Goal: Task Accomplishment & Management: Manage account settings

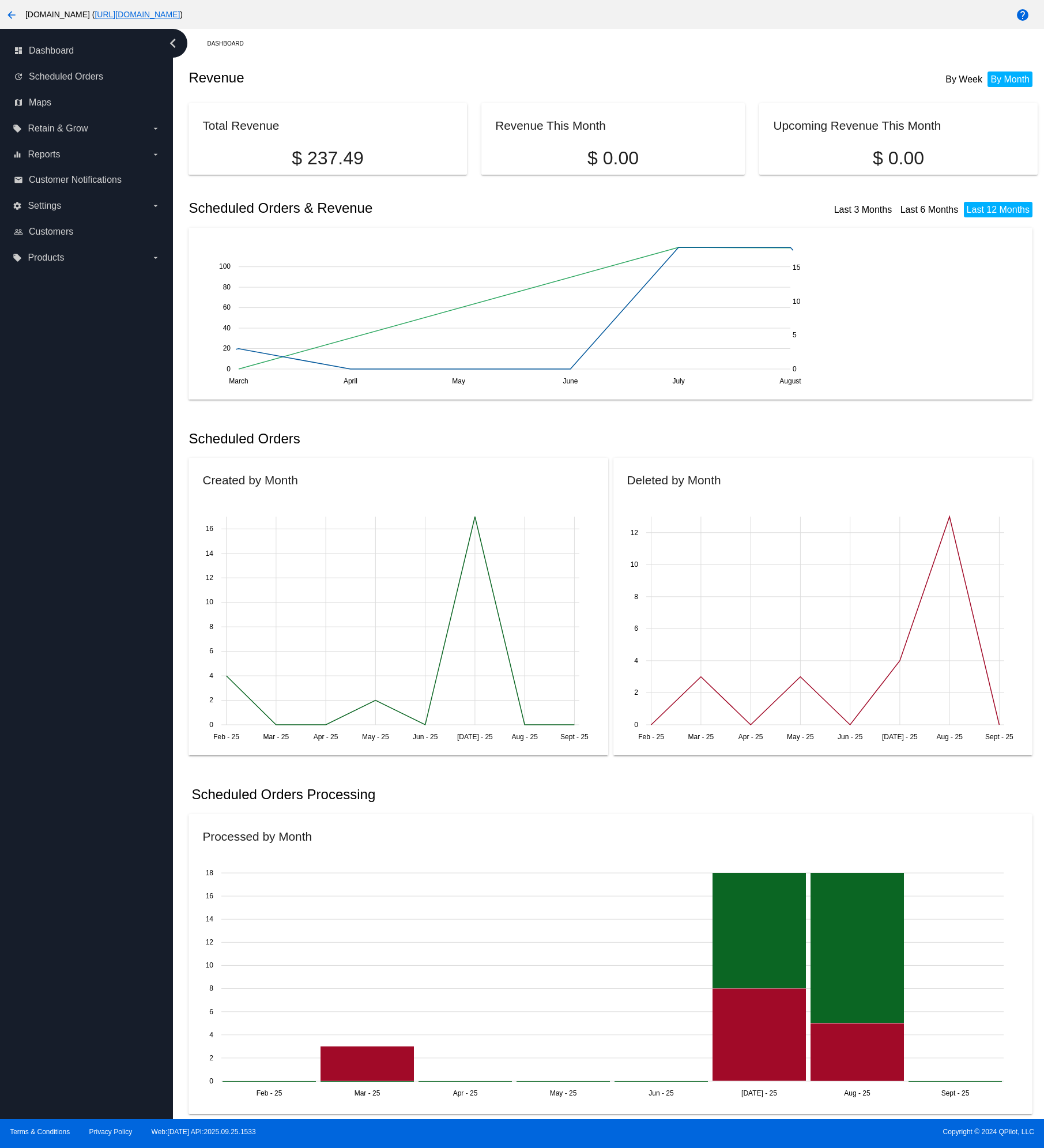
click at [13, 14] on mat-icon "arrow_back" at bounding box center [11, 15] width 14 height 14
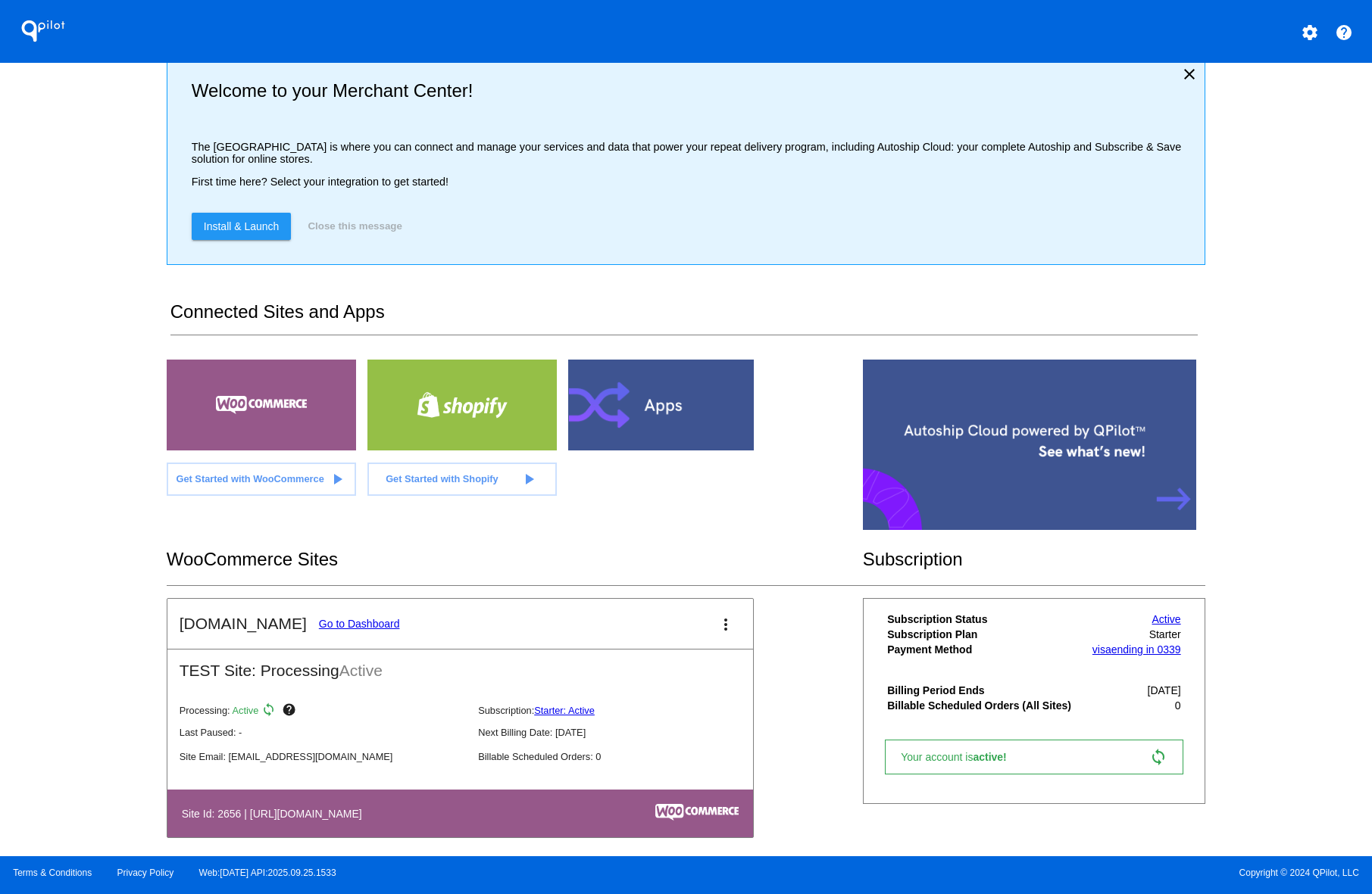
scroll to position [6, 0]
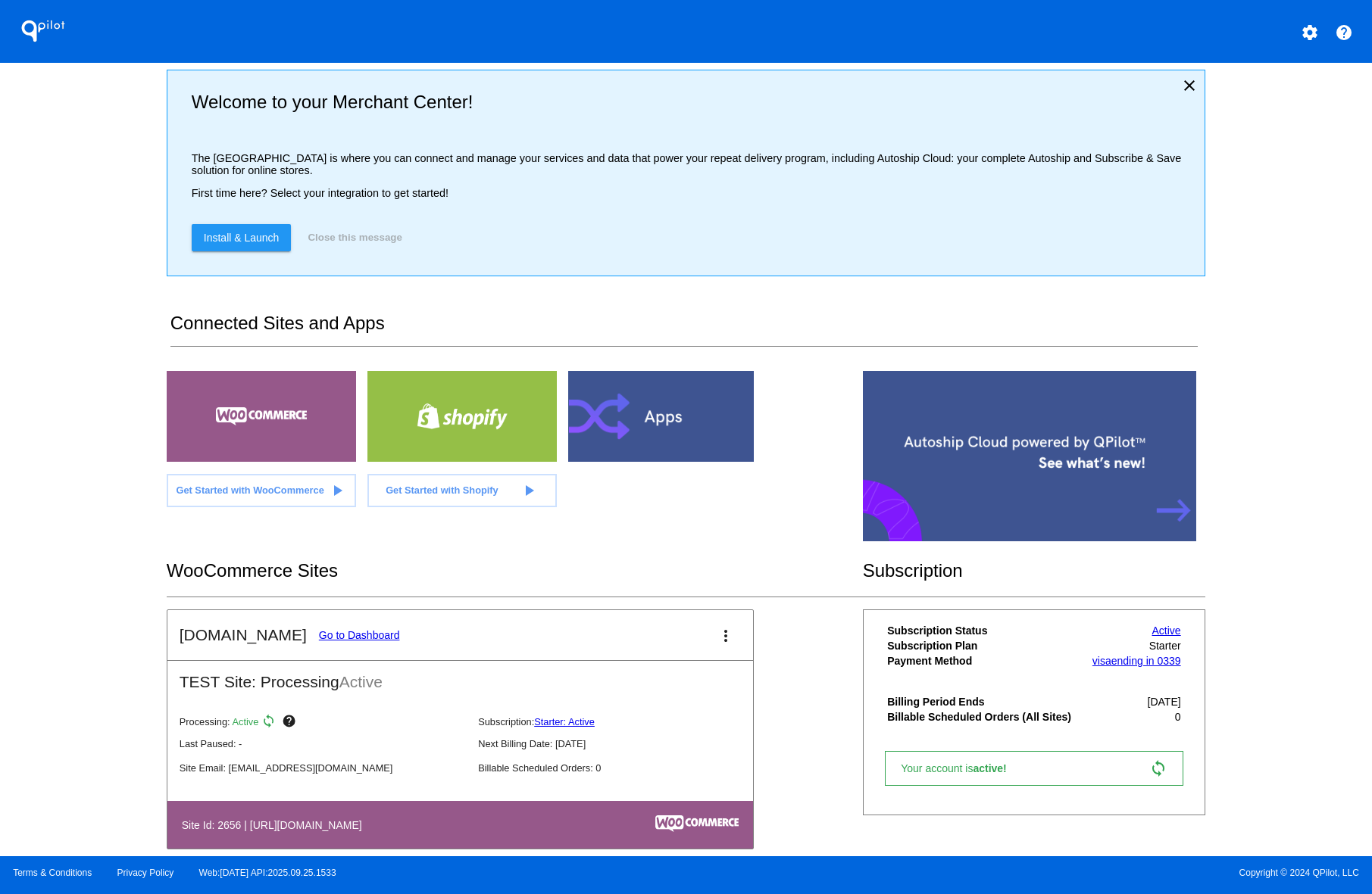
click at [724, 638] on mat-icon "more_vert" at bounding box center [725, 636] width 18 height 18
click at [682, 685] on link "edit edit" at bounding box center [670, 684] width 141 height 36
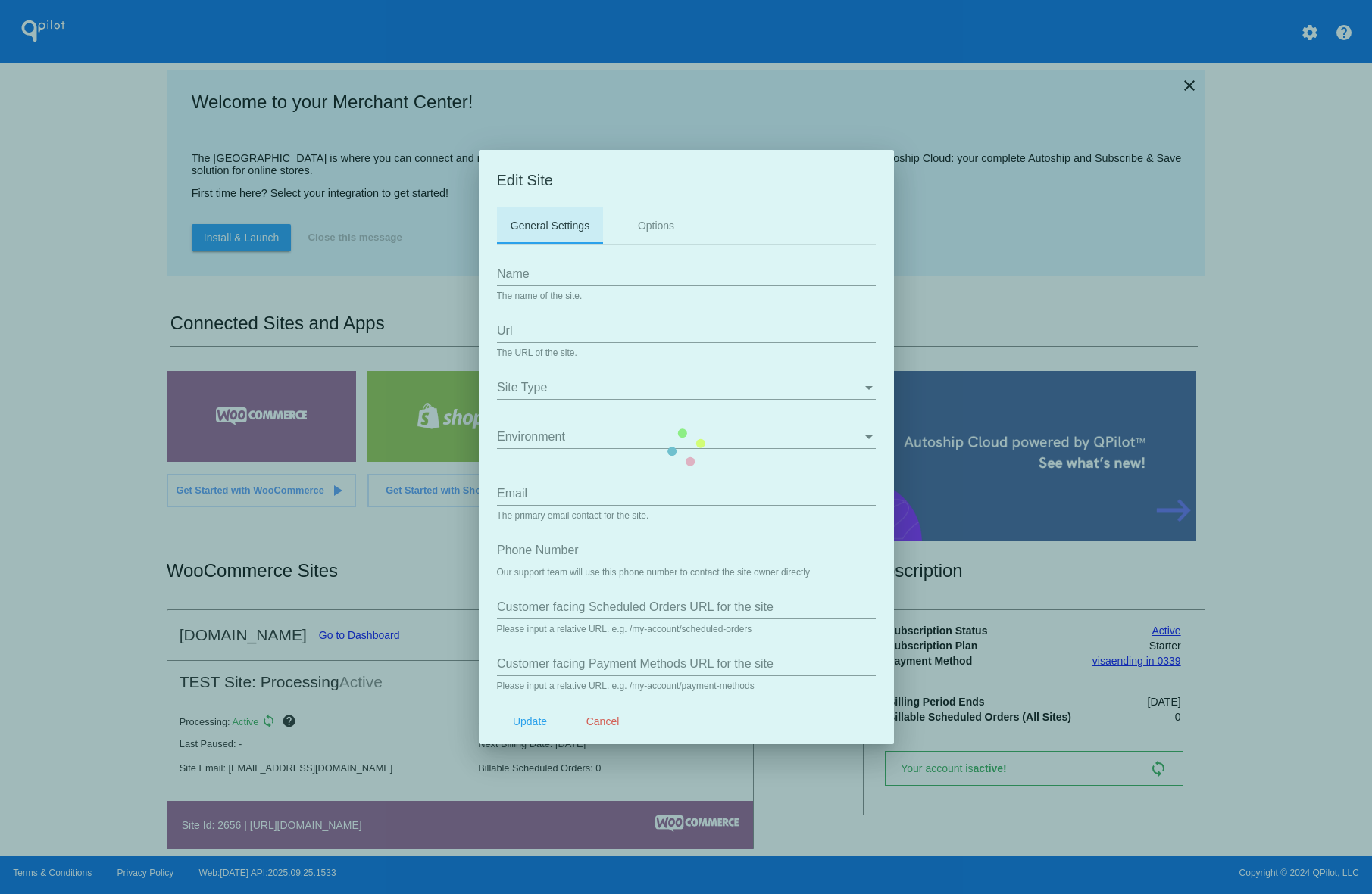
type input "Anuts.com"
type input "https://hakans22.sg-host.com"
type input "[EMAIL_ADDRESS][DOMAIN_NAME]"
type input "/my-account/scheduled-orders/"
type input "/my-account/payment-methods/"
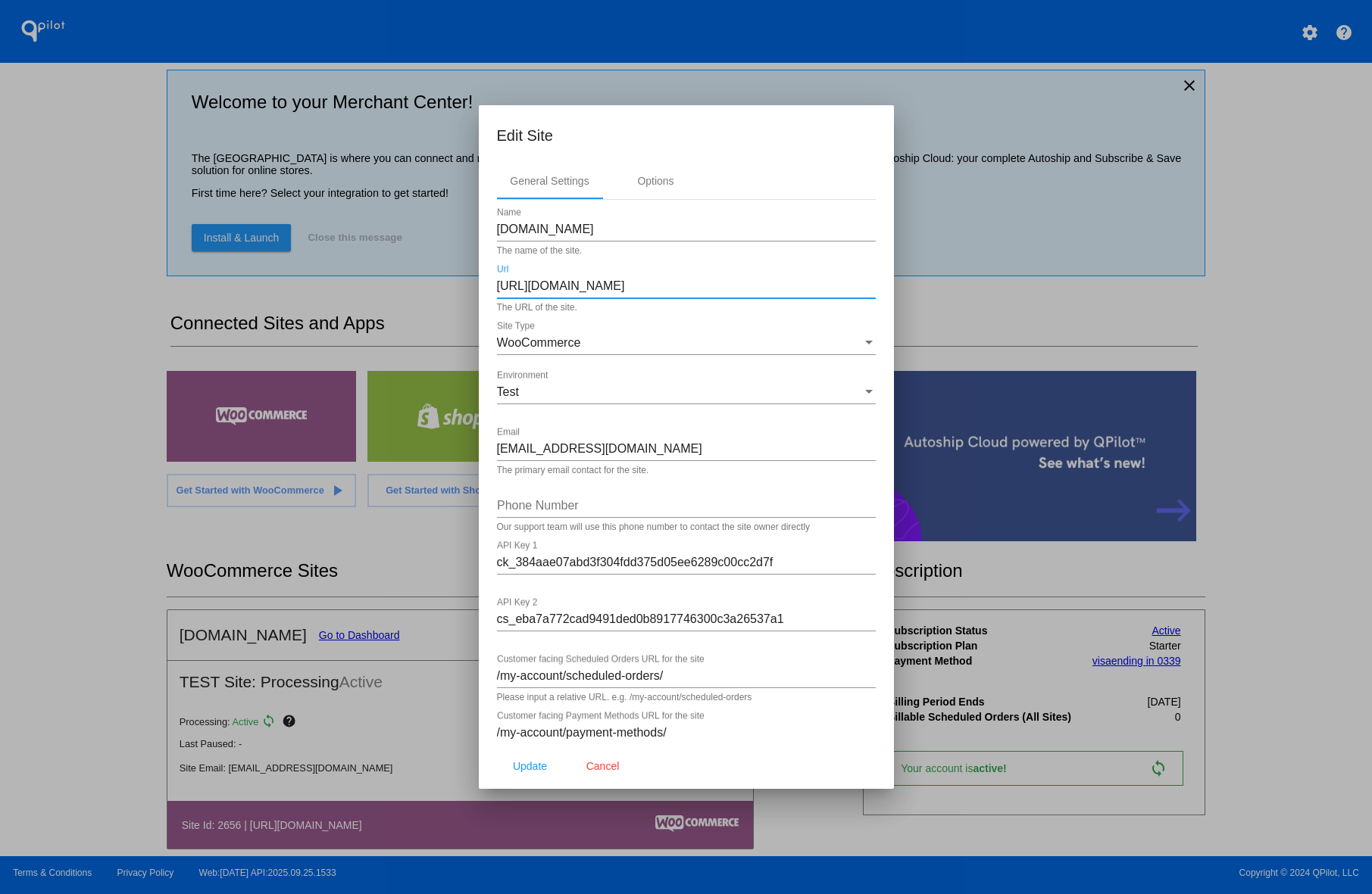
click at [681, 285] on input "https://hakans22.sg-host.com" at bounding box center [686, 286] width 379 height 14
click at [606, 766] on span "Cancel" at bounding box center [602, 765] width 33 height 12
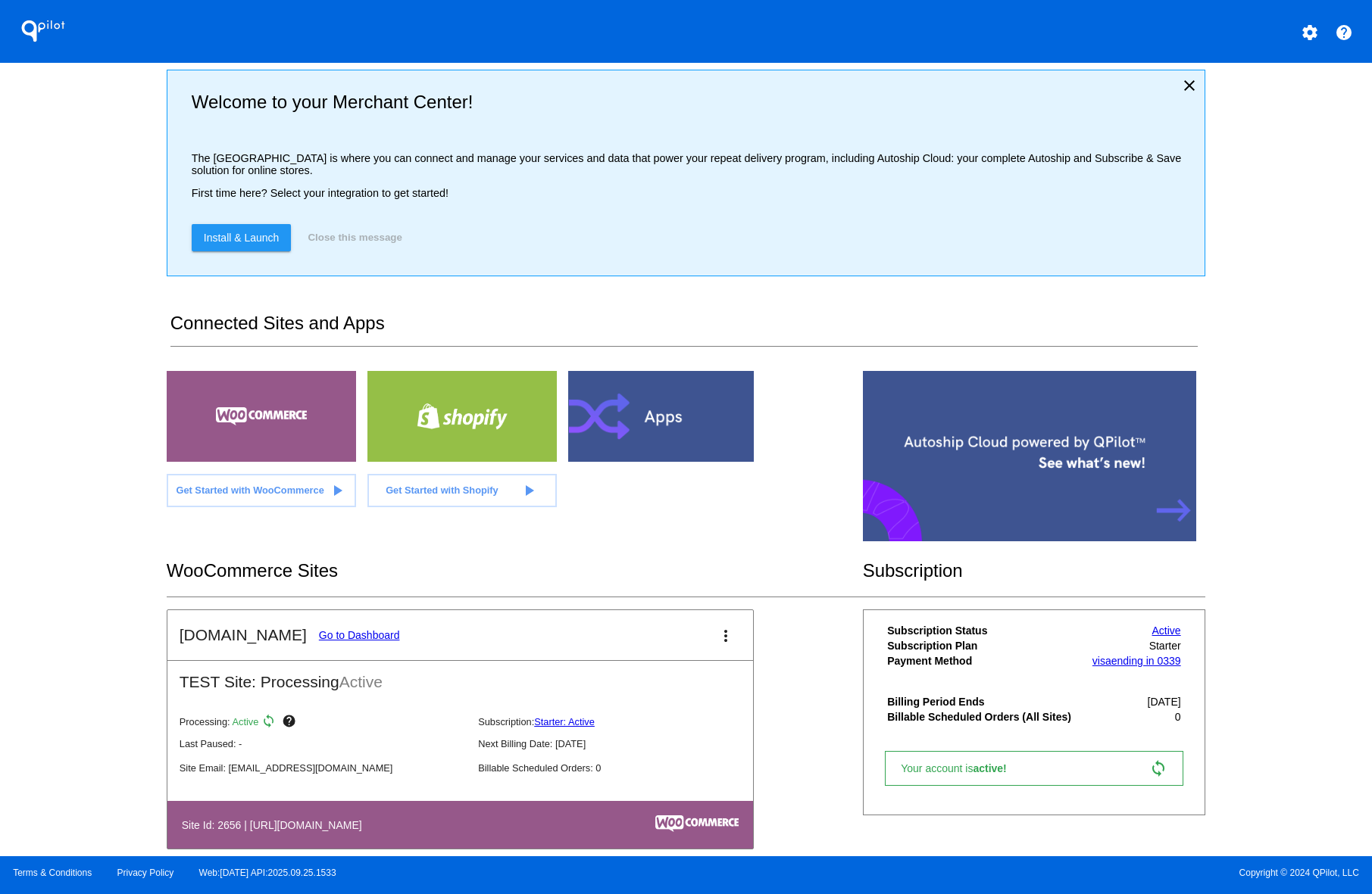
scroll to position [34, 0]
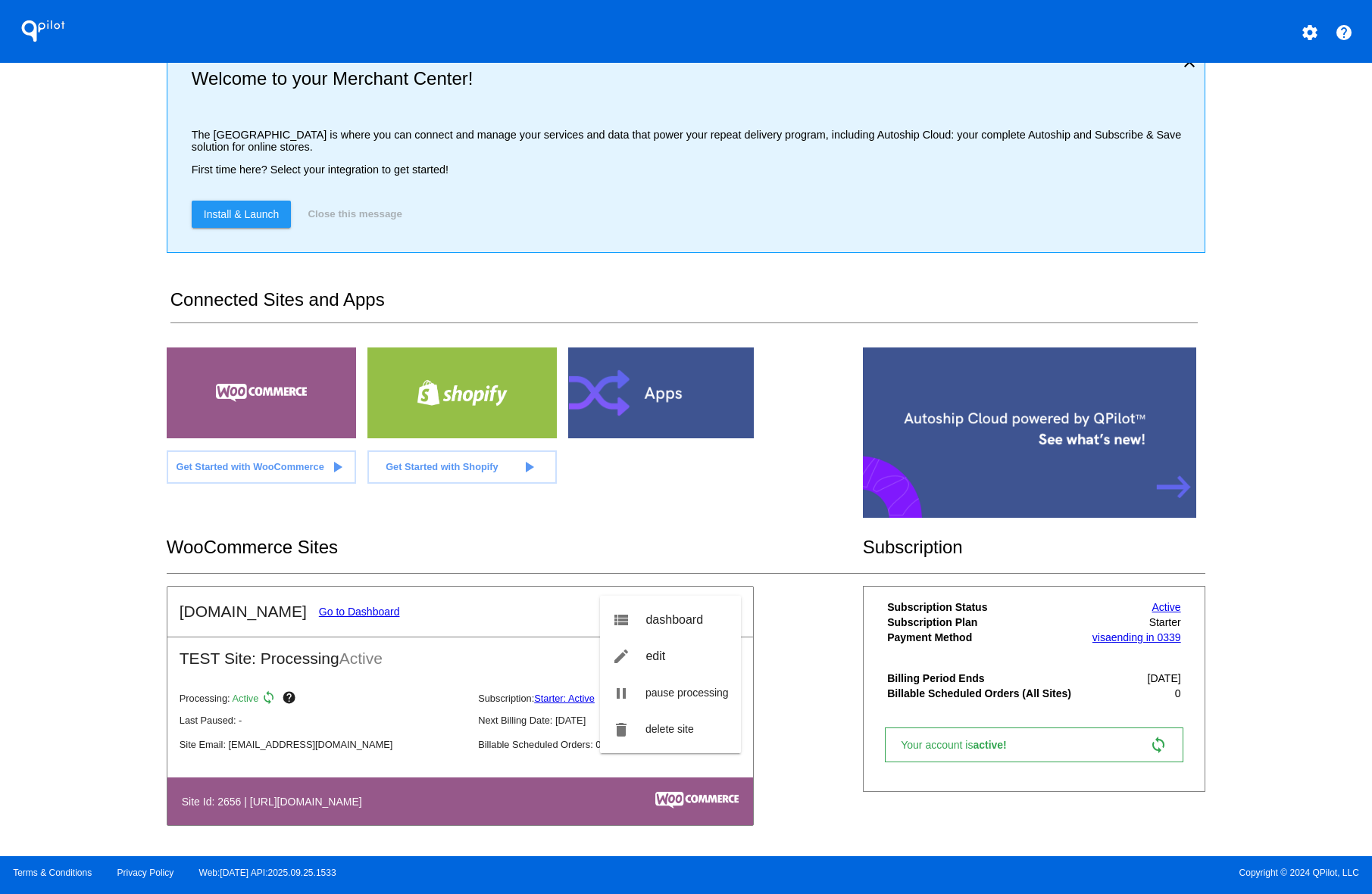
click at [779, 526] on div at bounding box center [686, 447] width 1372 height 894
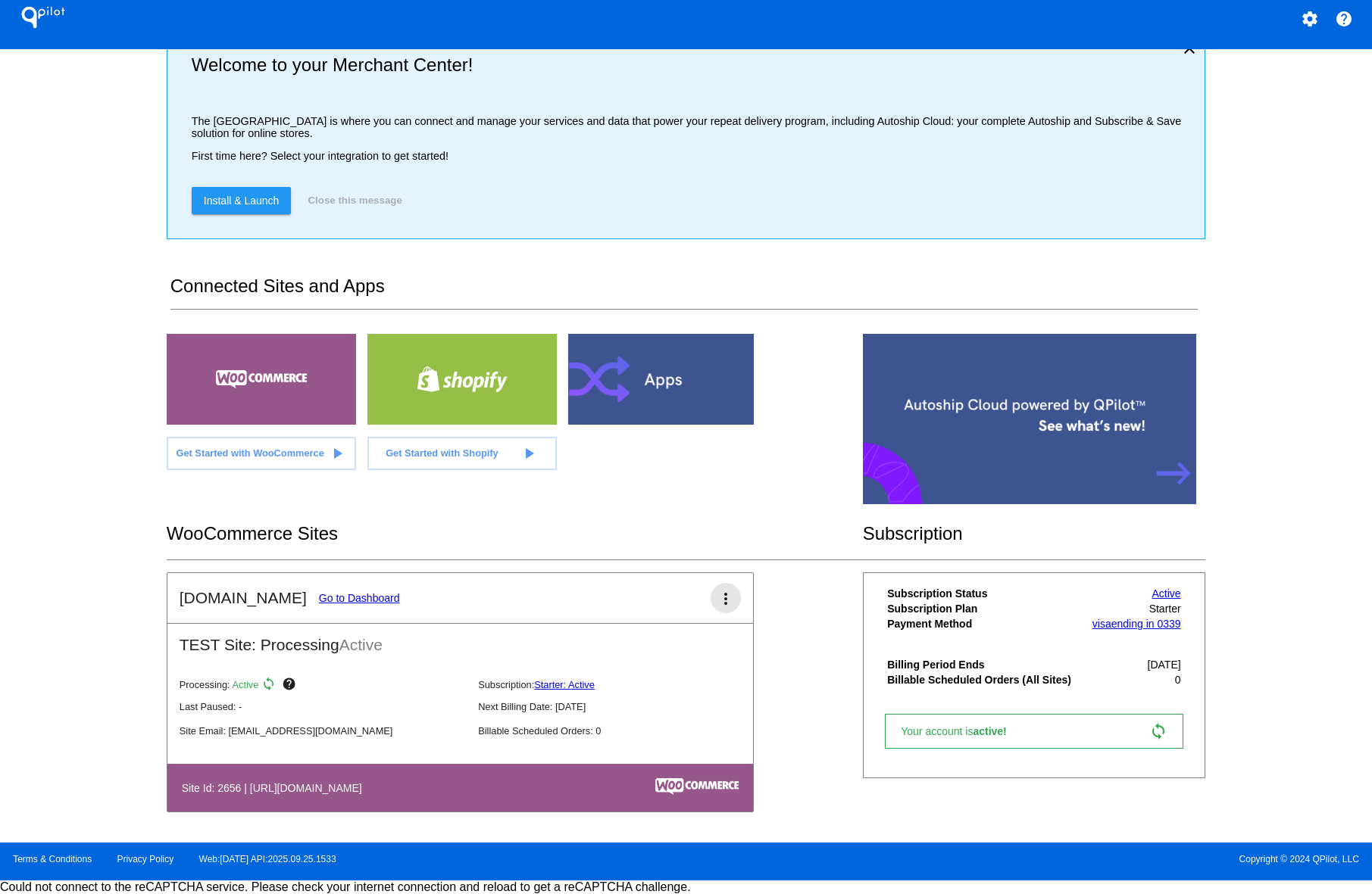
click at [723, 598] on mat-icon "more_vert" at bounding box center [725, 599] width 18 height 18
click at [660, 647] on span "edit" at bounding box center [655, 642] width 19 height 13
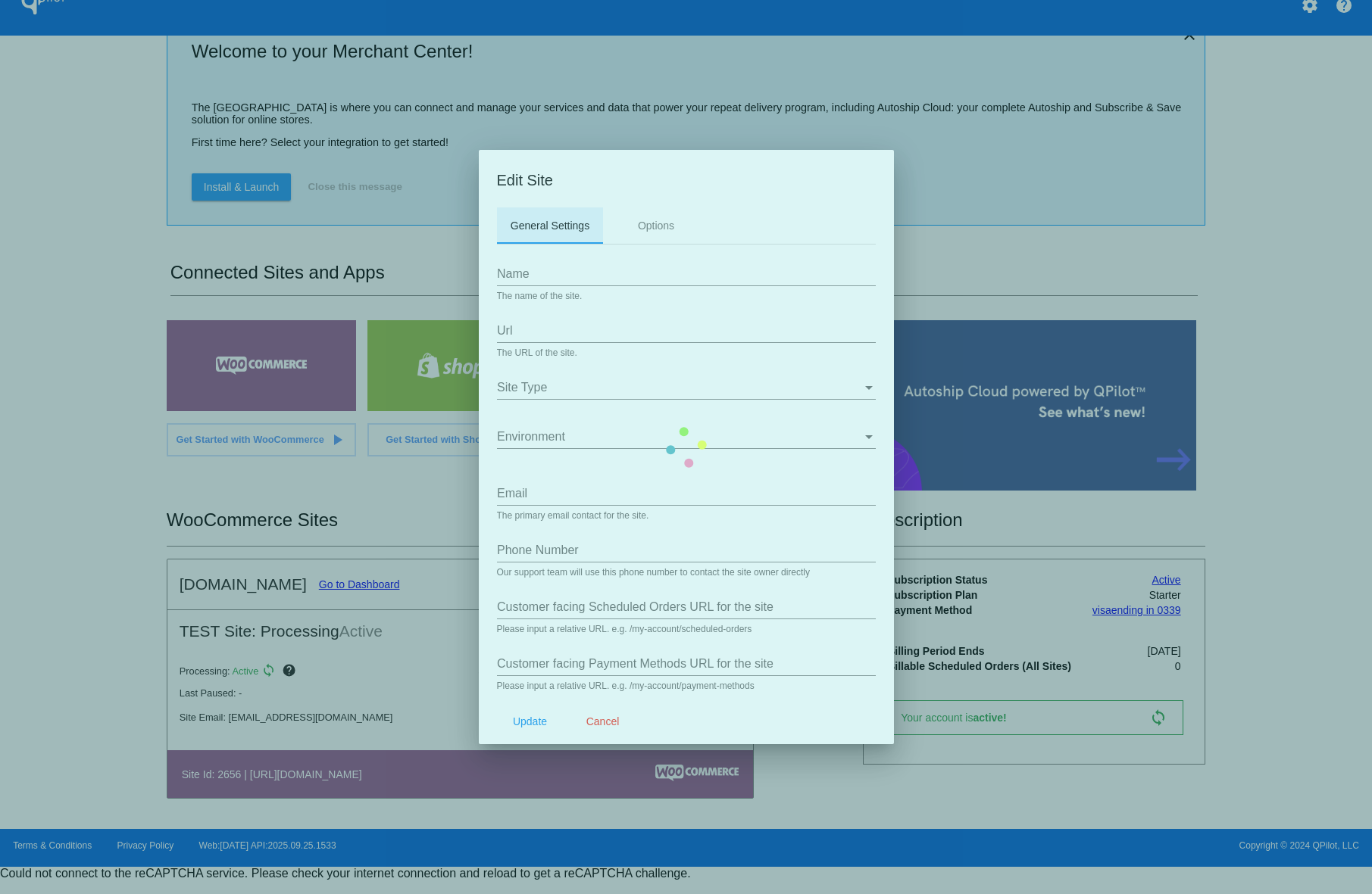
type input "Anuts.com"
type input "https://hakans22.sg-host.com"
type input "[EMAIL_ADDRESS][DOMAIN_NAME]"
type input "/my-account/scheduled-orders/"
type input "/my-account/payment-methods/"
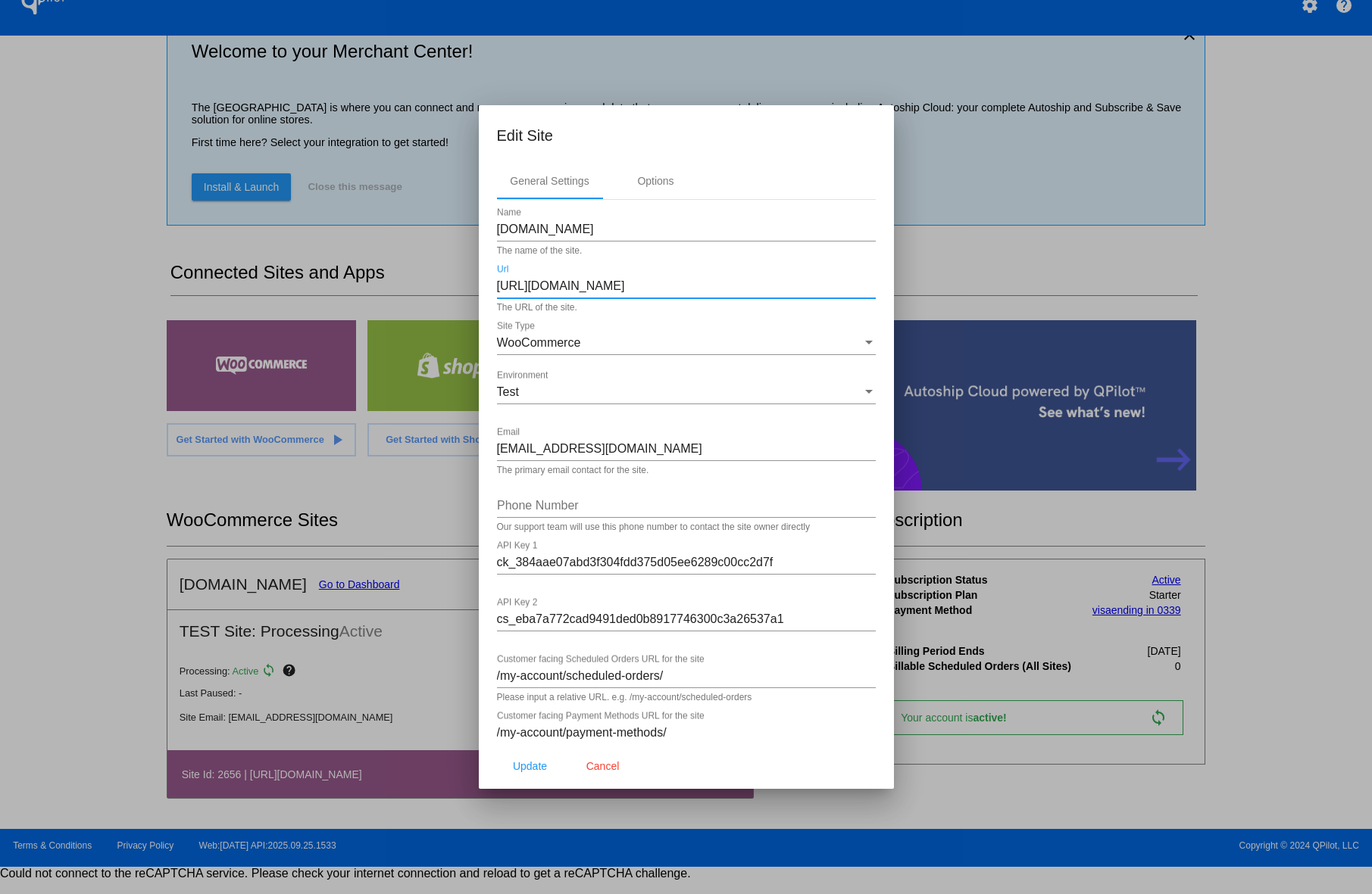
drag, startPoint x: 631, startPoint y: 290, endPoint x: 537, endPoint y: 291, distance: 94.0
click at [537, 291] on input "https://hakans22.sg-host.com" at bounding box center [686, 286] width 379 height 14
type input "https://anuts.com"
click at [682, 392] on div "Test" at bounding box center [679, 392] width 365 height 14
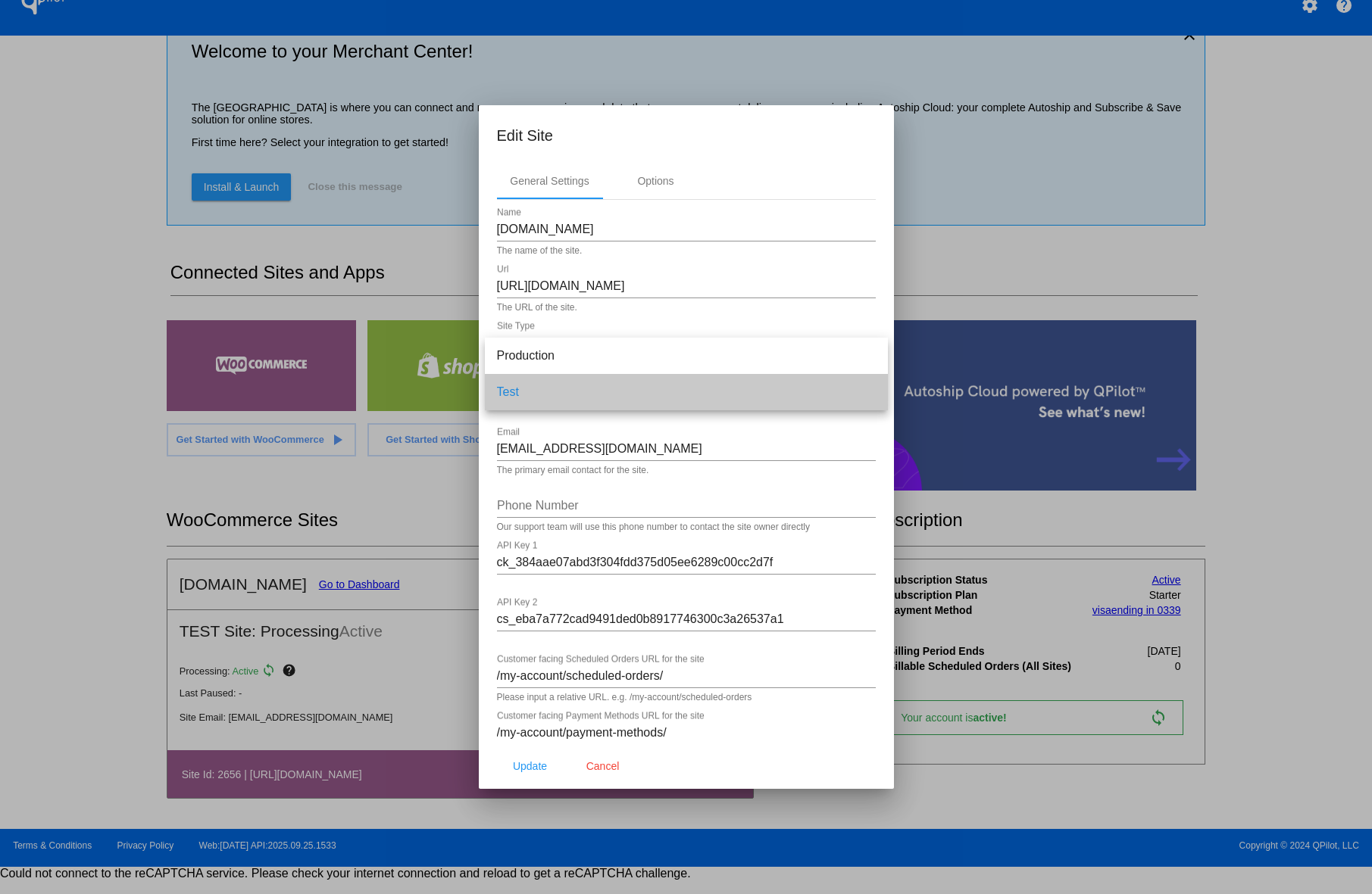
click at [682, 392] on span "Test" at bounding box center [686, 392] width 379 height 36
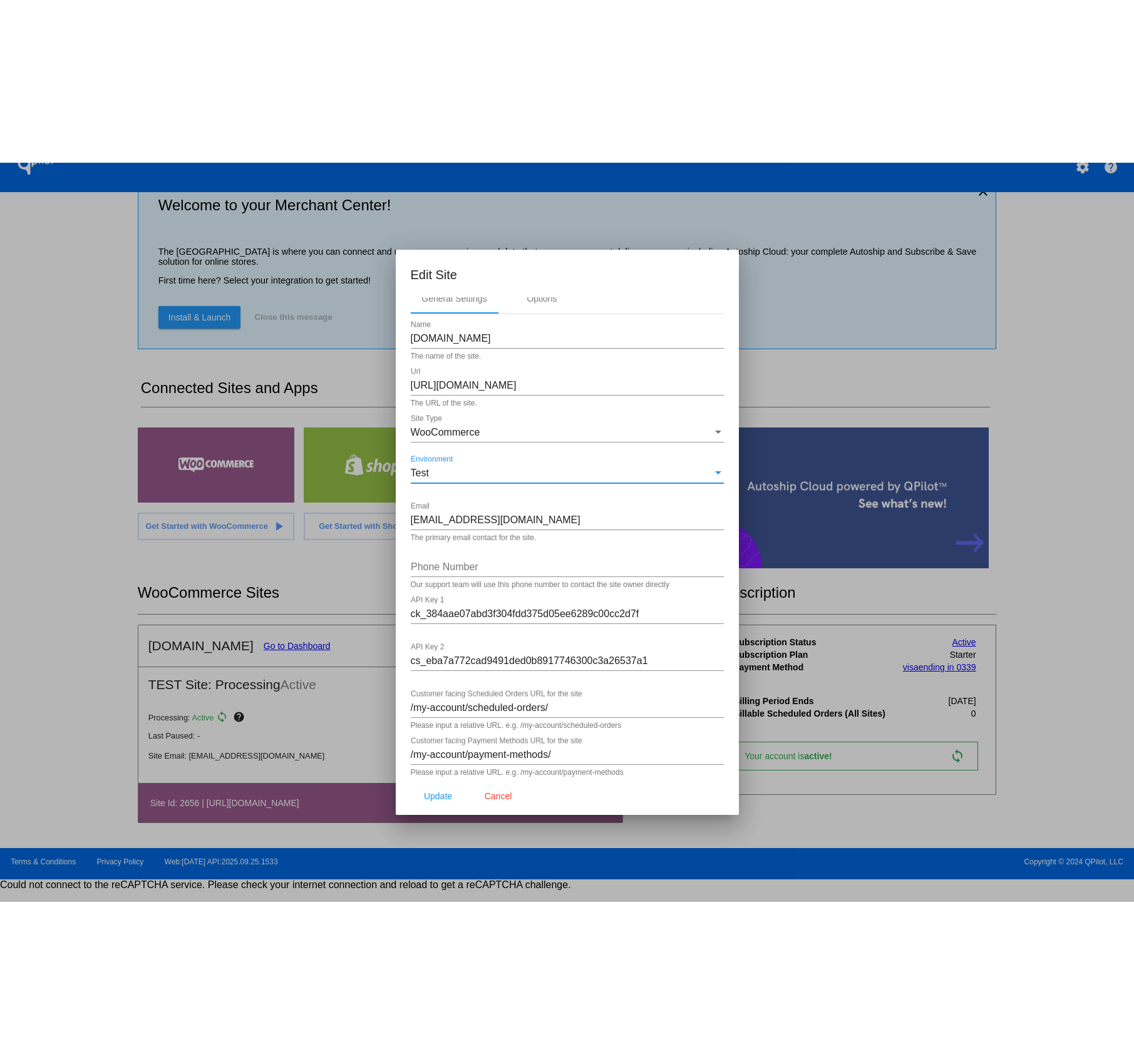
scroll to position [19, 0]
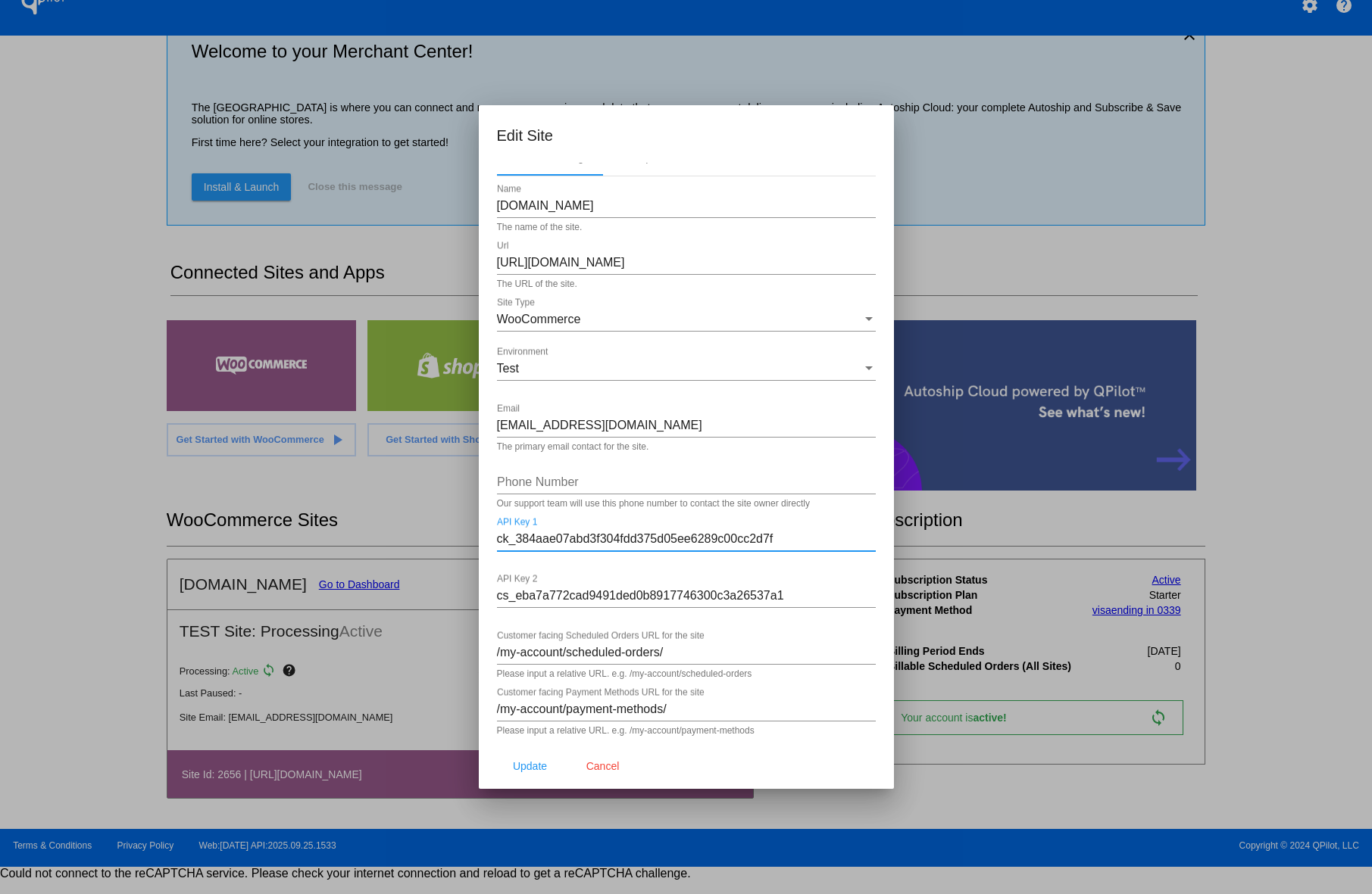
drag, startPoint x: 747, startPoint y: 540, endPoint x: 847, endPoint y: 541, distance: 100.0
click at [847, 541] on input "ck_384aae07abd3f304fdd375d05ee6289c00cc2d7f" at bounding box center [686, 539] width 379 height 14
click at [815, 538] on input "ck_384aae07abd3f304fdd375d05ee6289c00cc2d7f" at bounding box center [686, 539] width 379 height 14
drag, startPoint x: 796, startPoint y: 595, endPoint x: 487, endPoint y: 596, distance: 309.0
click at [487, 595] on mat-dialog-content "General Settings Options Anuts.com Name The name of the site. https://anuts.com…" at bounding box center [686, 453] width 415 height 582
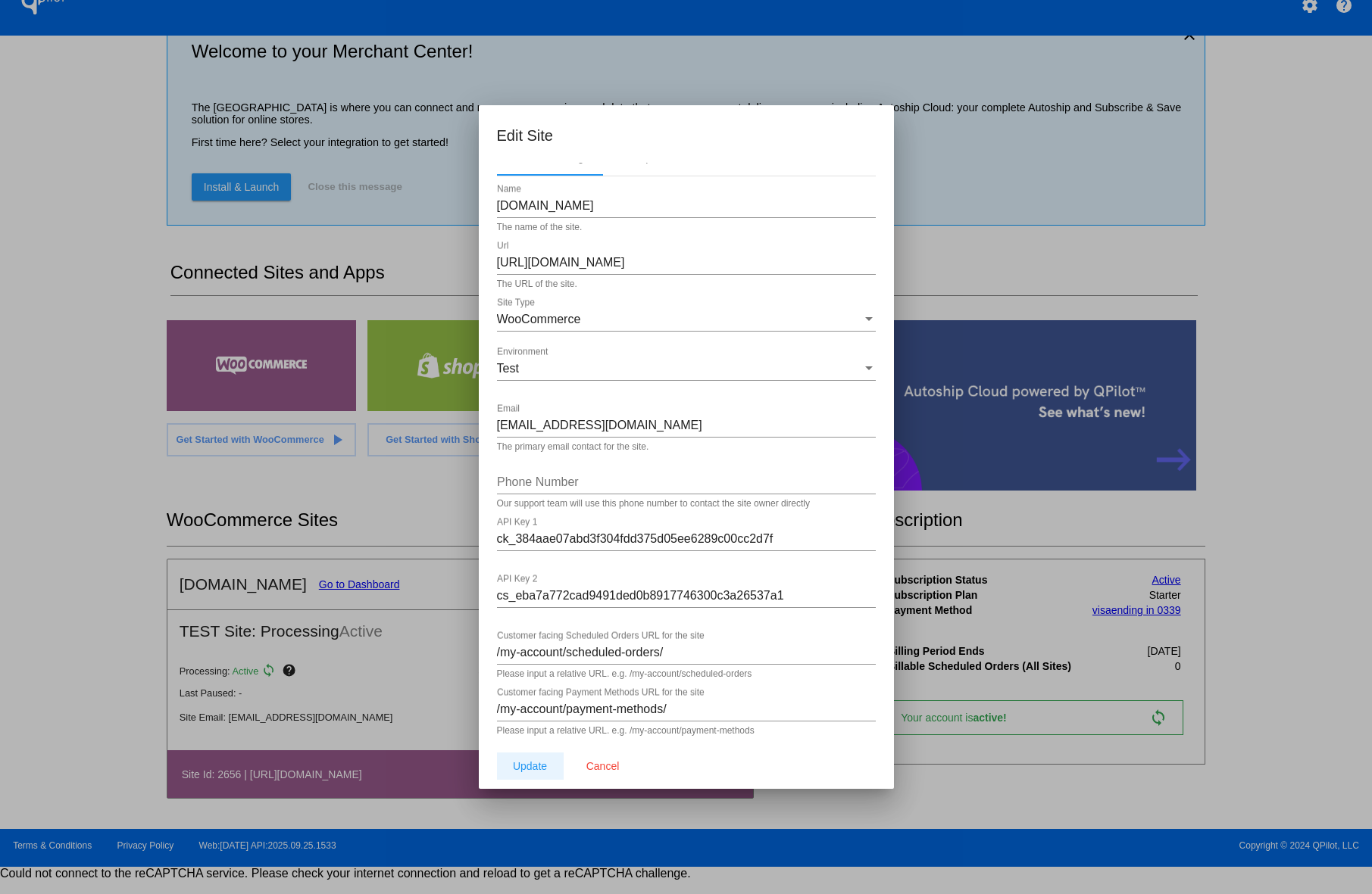
click at [545, 761] on span "Update" at bounding box center [529, 765] width 34 height 12
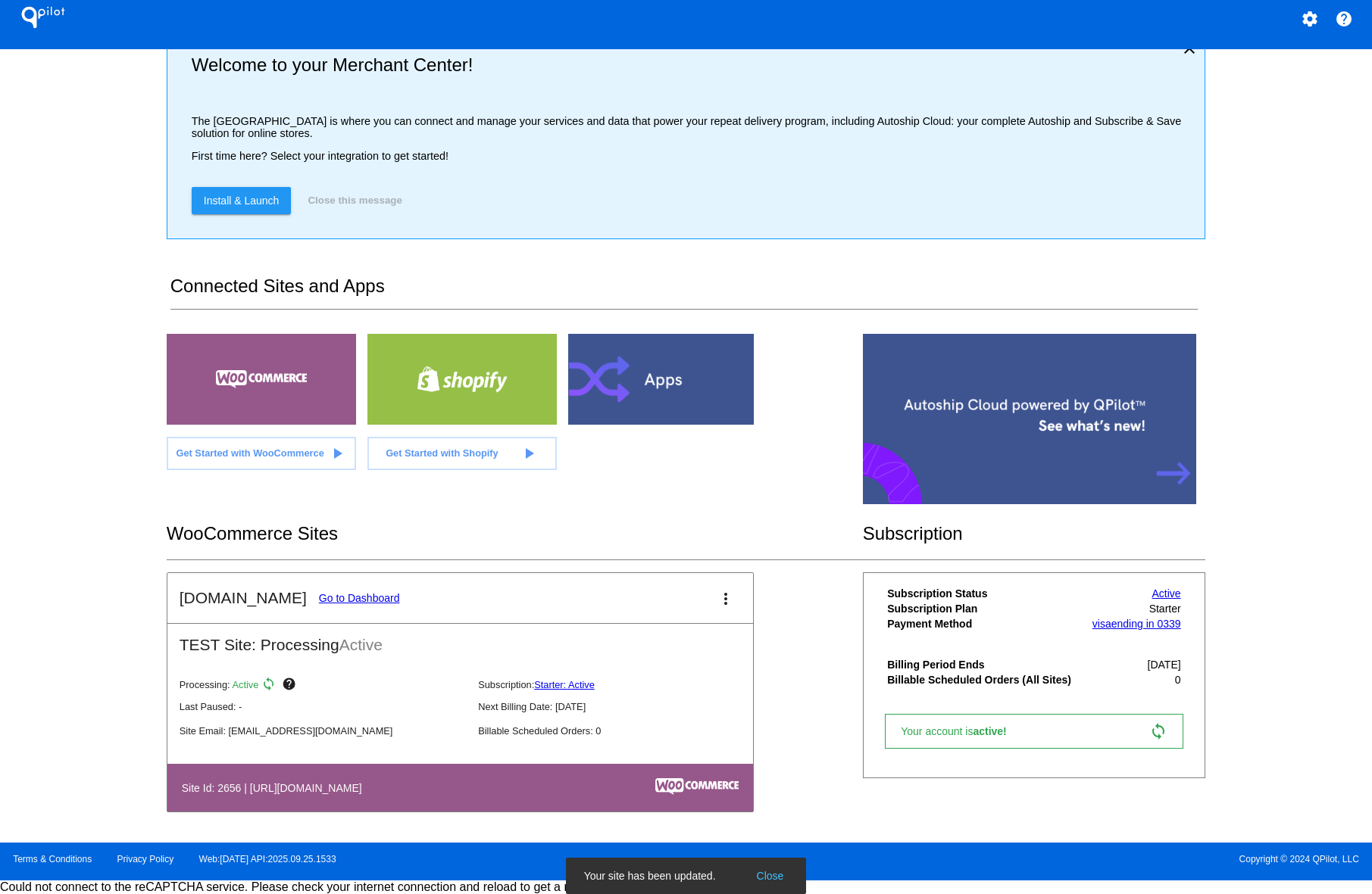
click at [720, 600] on mat-icon "more_vert" at bounding box center [725, 599] width 18 height 18
click at [678, 500] on div at bounding box center [686, 447] width 1372 height 894
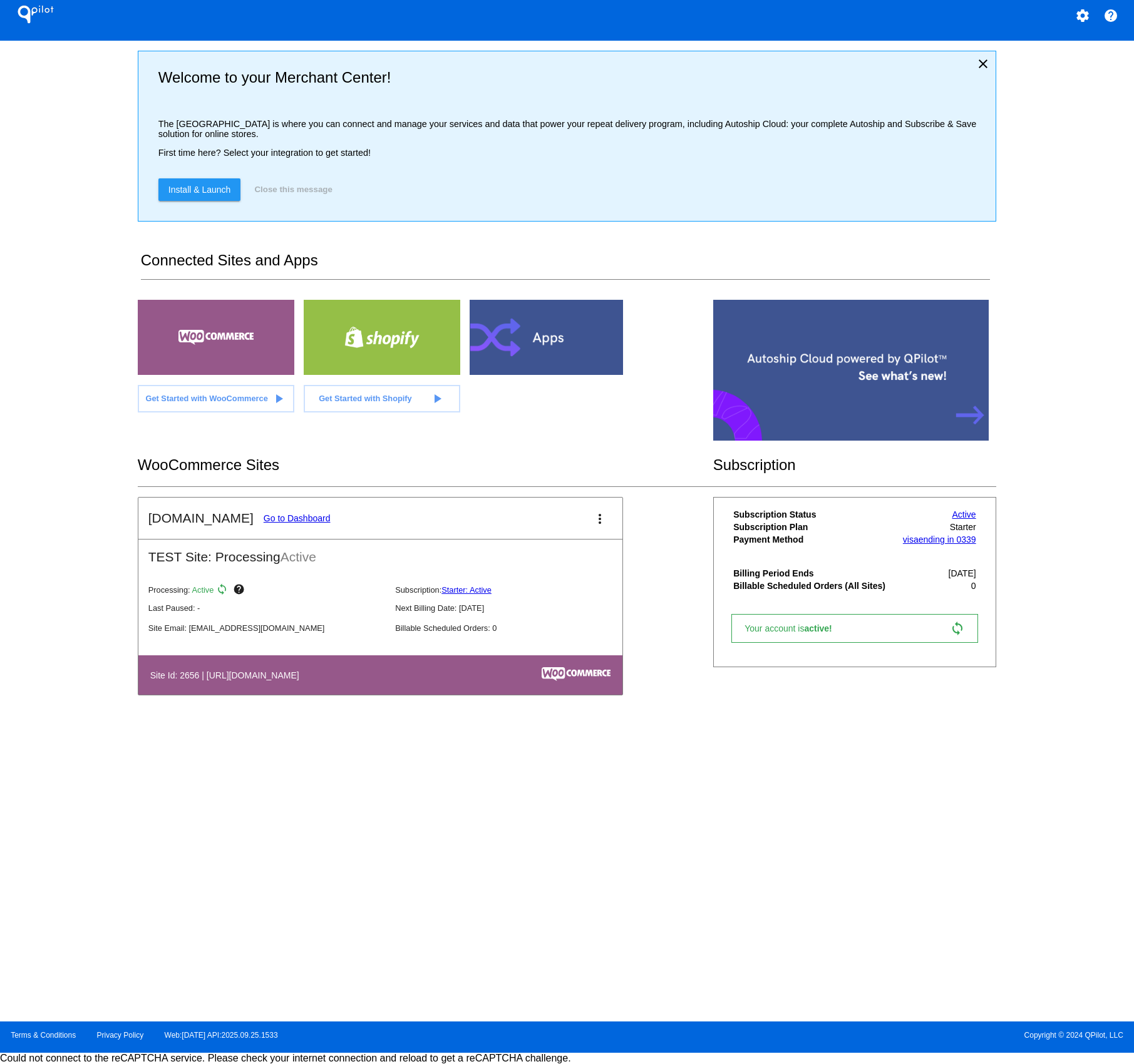
scroll to position [0, 0]
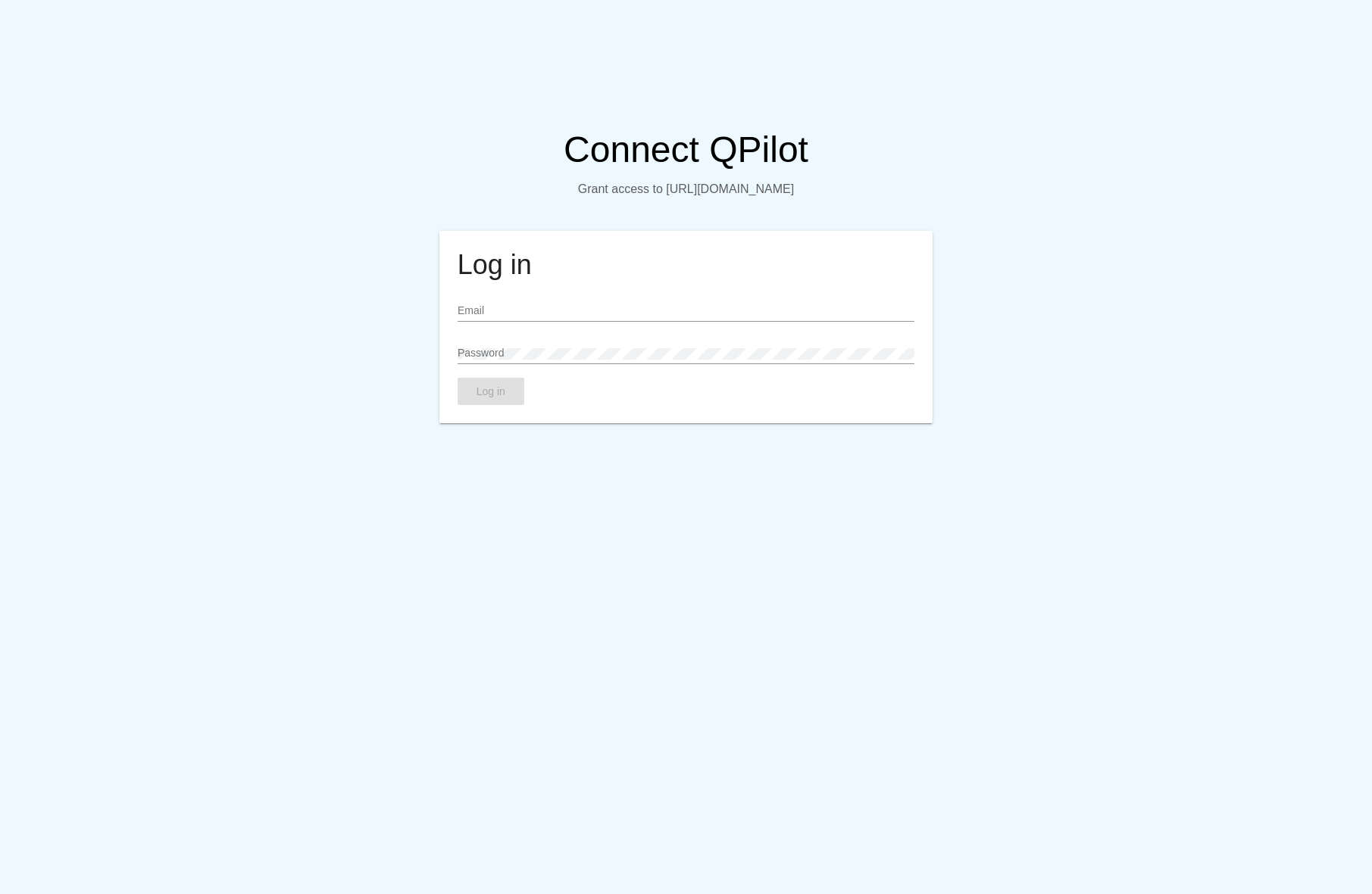
type input "[EMAIL_ADDRESS][DOMAIN_NAME]"
click at [495, 393] on span "Log in" at bounding box center [491, 391] width 29 height 12
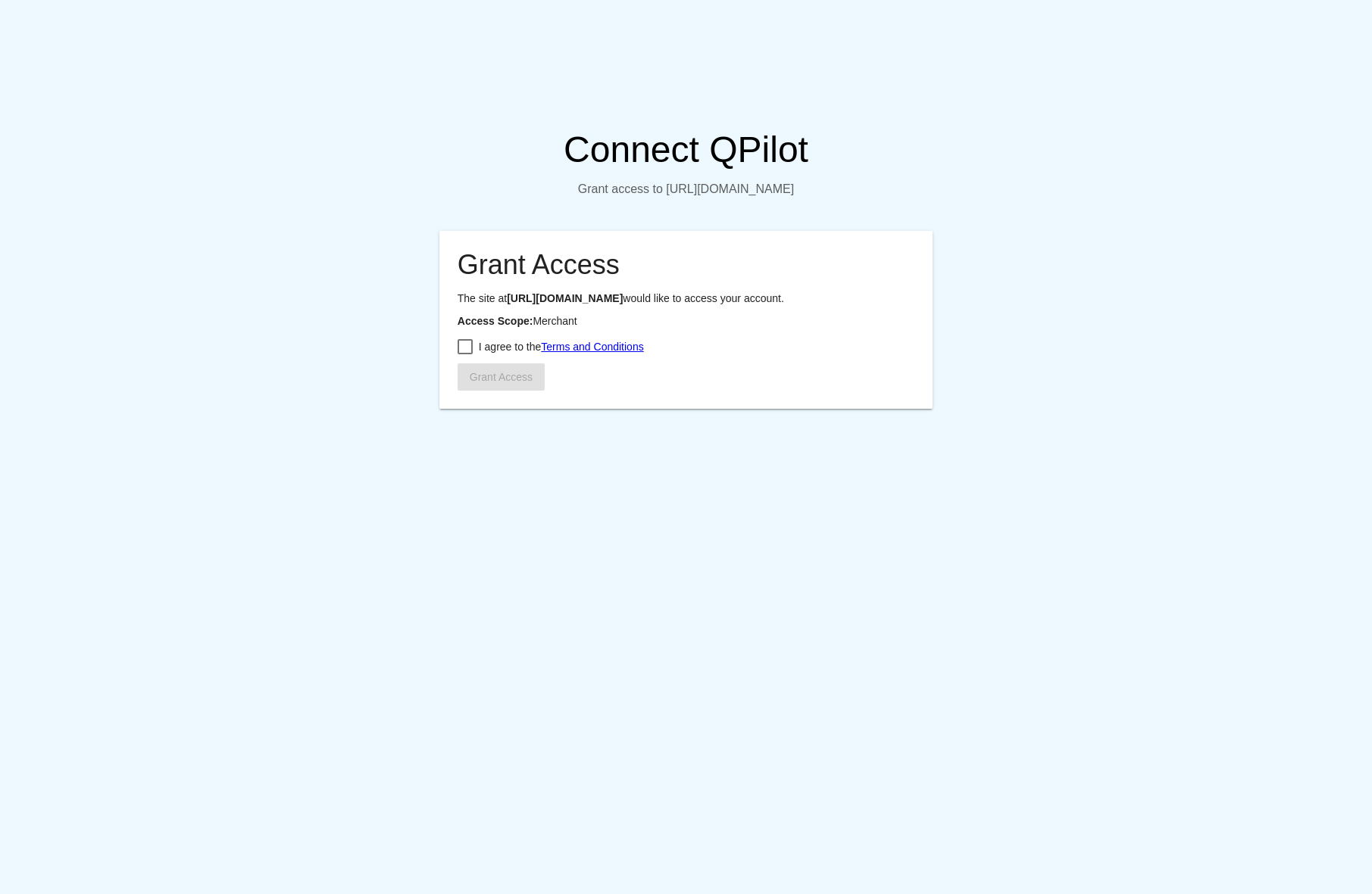
click at [470, 354] on div at bounding box center [465, 346] width 15 height 15
click at [465, 355] on input "I agree to the Terms and Conditions" at bounding box center [465, 354] width 1 height 1
checkbox input "true"
click at [493, 383] on span "Grant Access" at bounding box center [501, 376] width 63 height 12
